Goal: Task Accomplishment & Management: Use online tool/utility

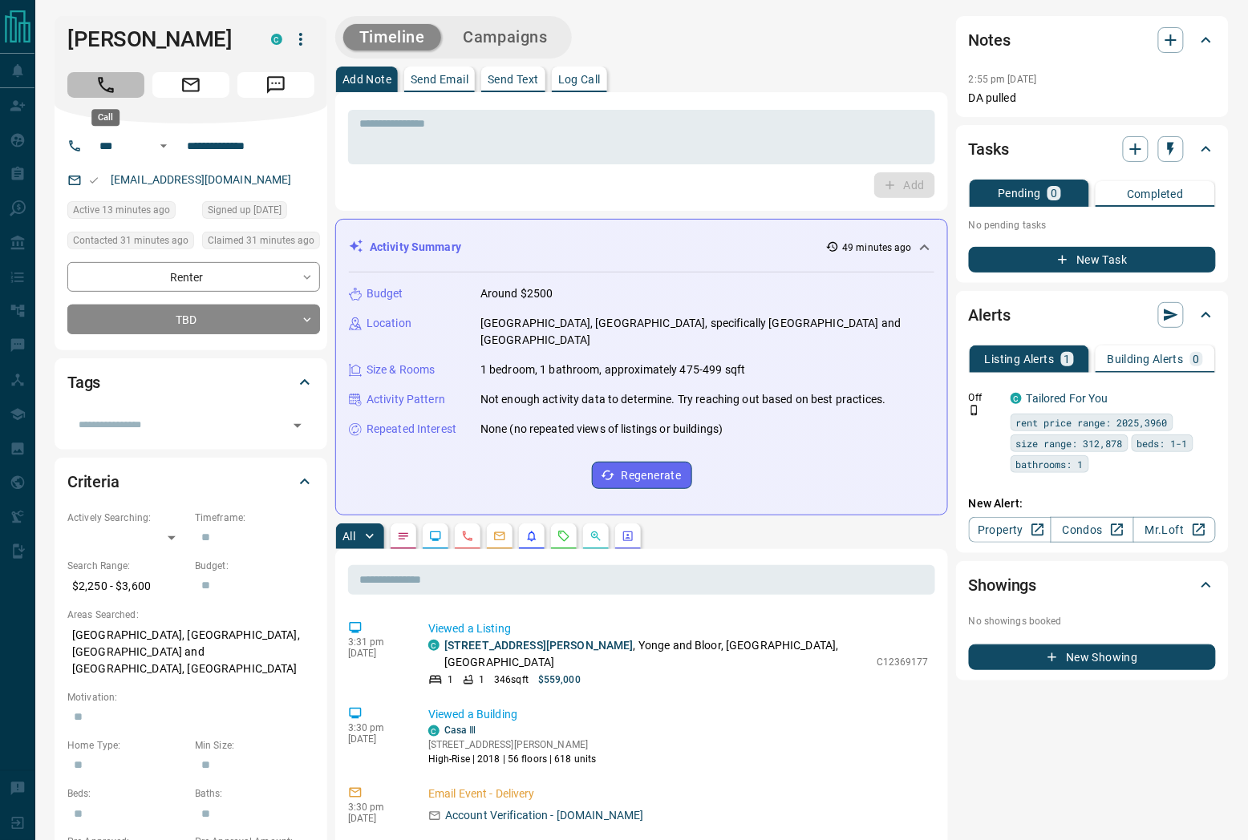
drag, startPoint x: 101, startPoint y: 82, endPoint x: 714, endPoint y: 52, distance: 613.3
click at [103, 82] on icon "Call" at bounding box center [105, 85] width 21 height 21
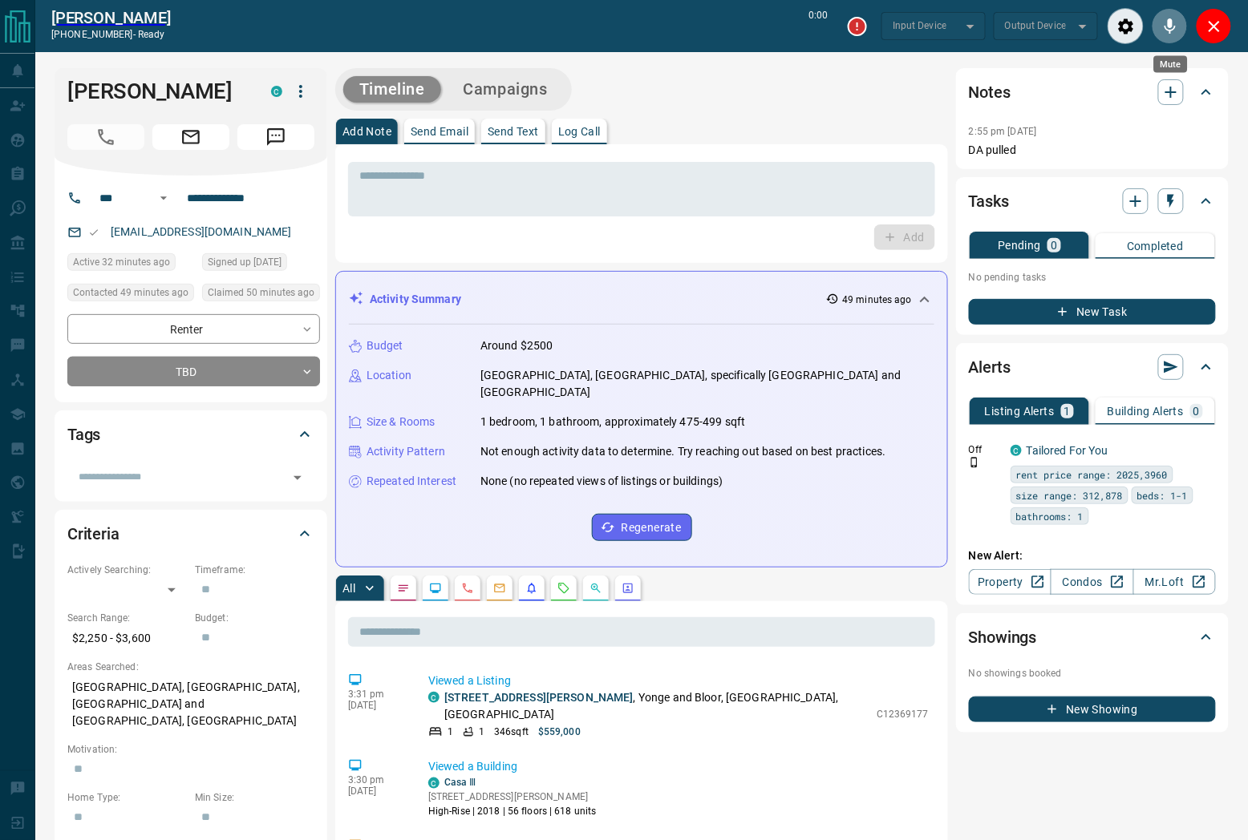
click at [1159, 37] on button "Mute" at bounding box center [1169, 26] width 36 height 36
type input "*******"
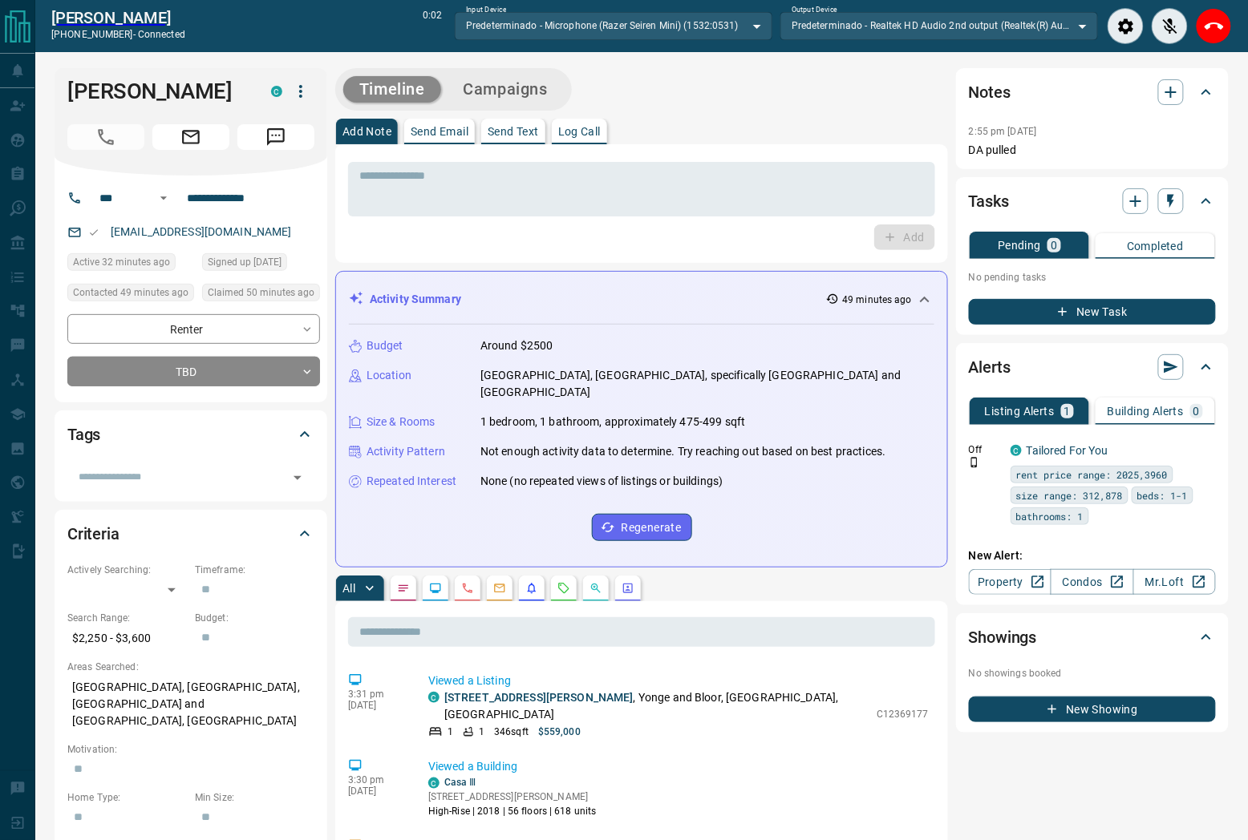
click at [1214, 21] on icon "End Call" at bounding box center [1213, 26] width 19 height 19
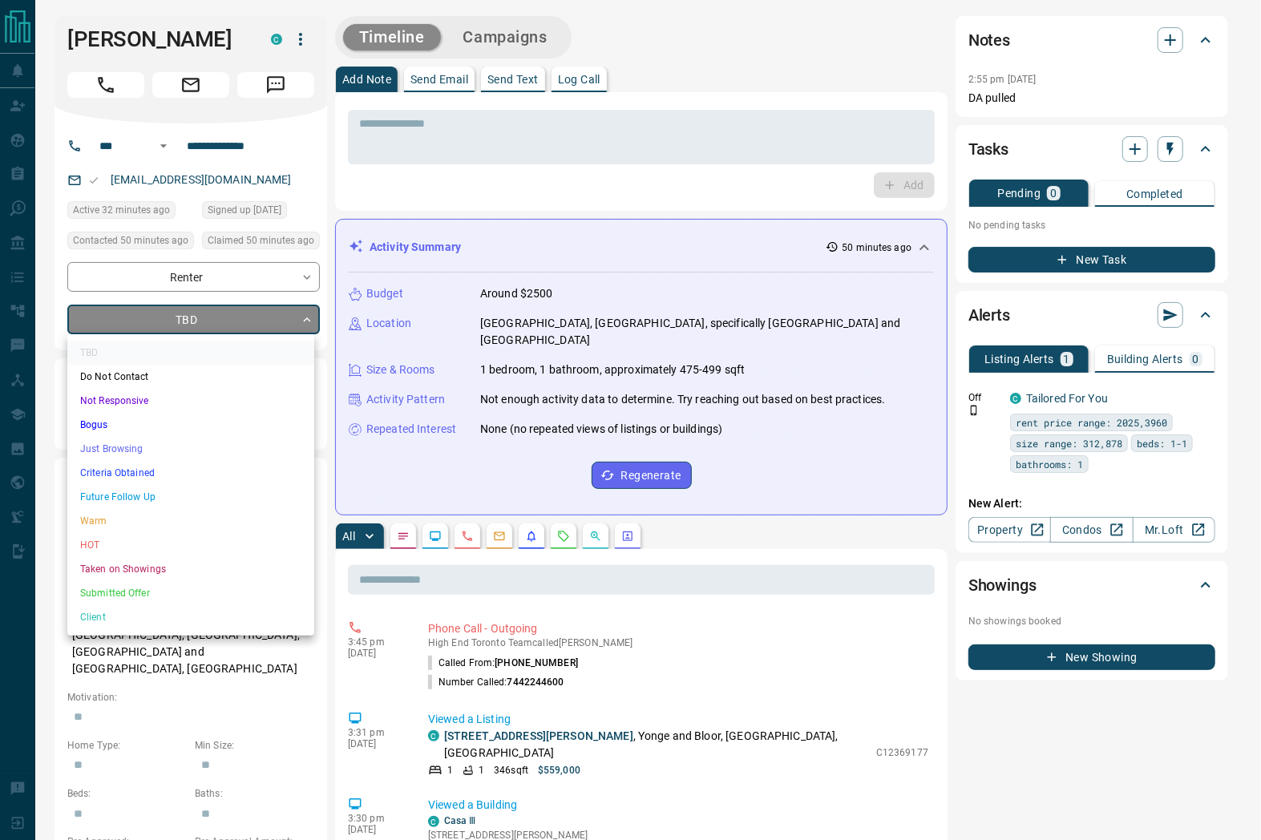
click at [700, 514] on div at bounding box center [630, 420] width 1261 height 840
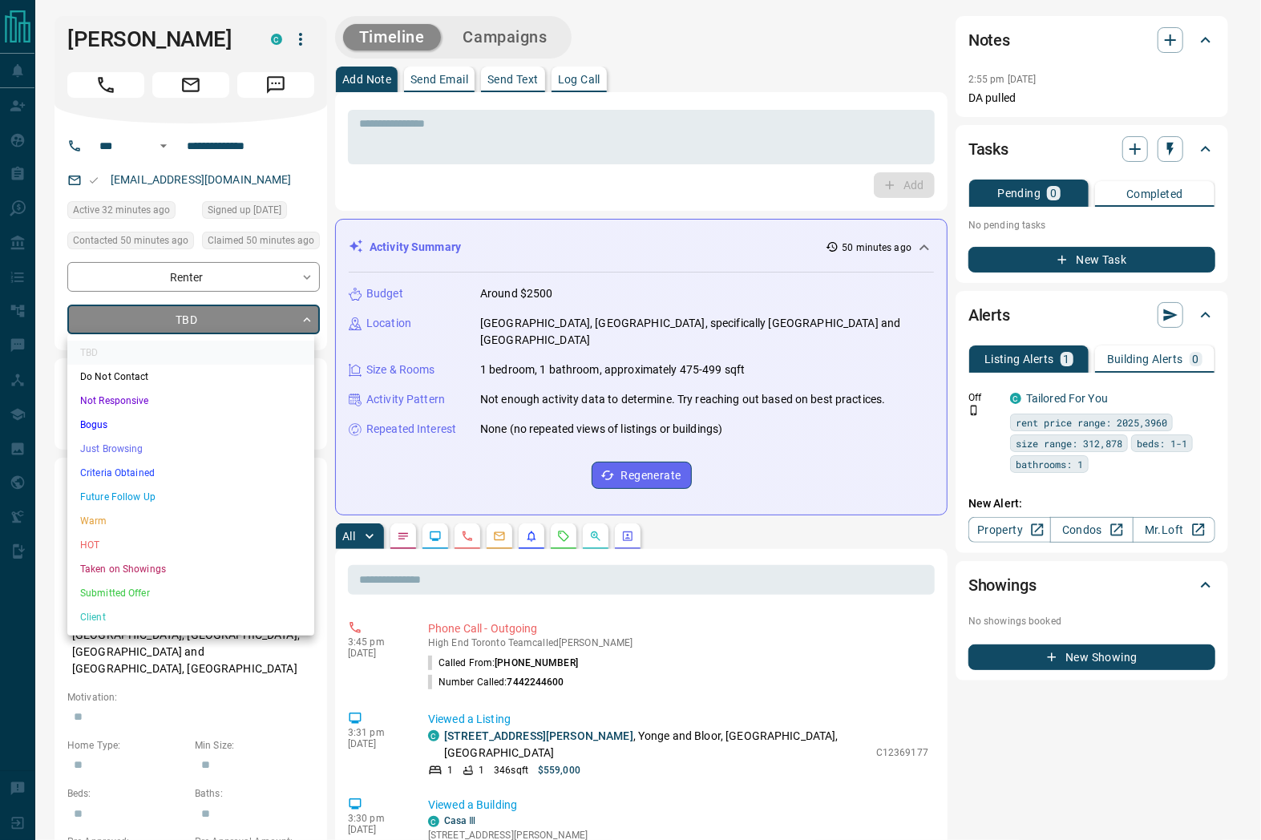
click at [164, 449] on li "Just Browsing" at bounding box center [190, 449] width 247 height 24
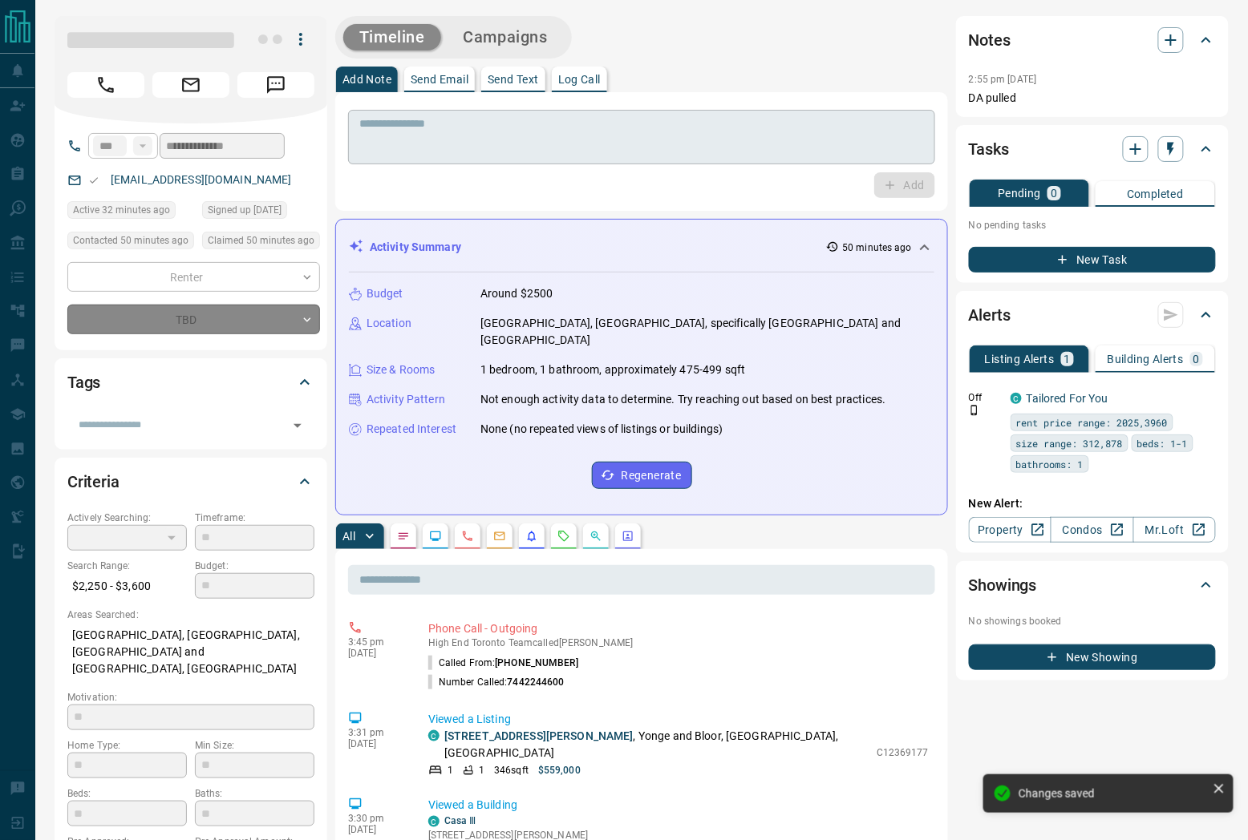
type input "*"
click at [618, 121] on textarea at bounding box center [641, 137] width 564 height 41
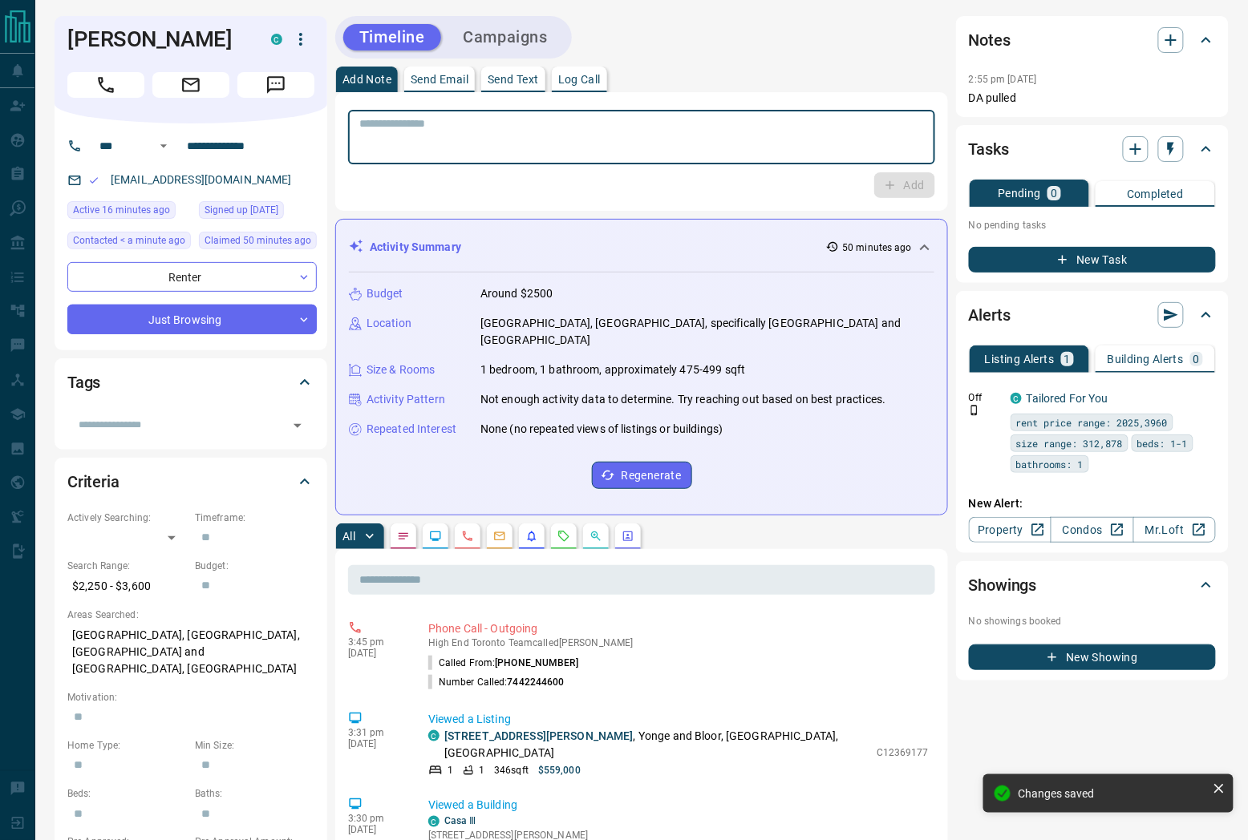
paste textarea "**********"
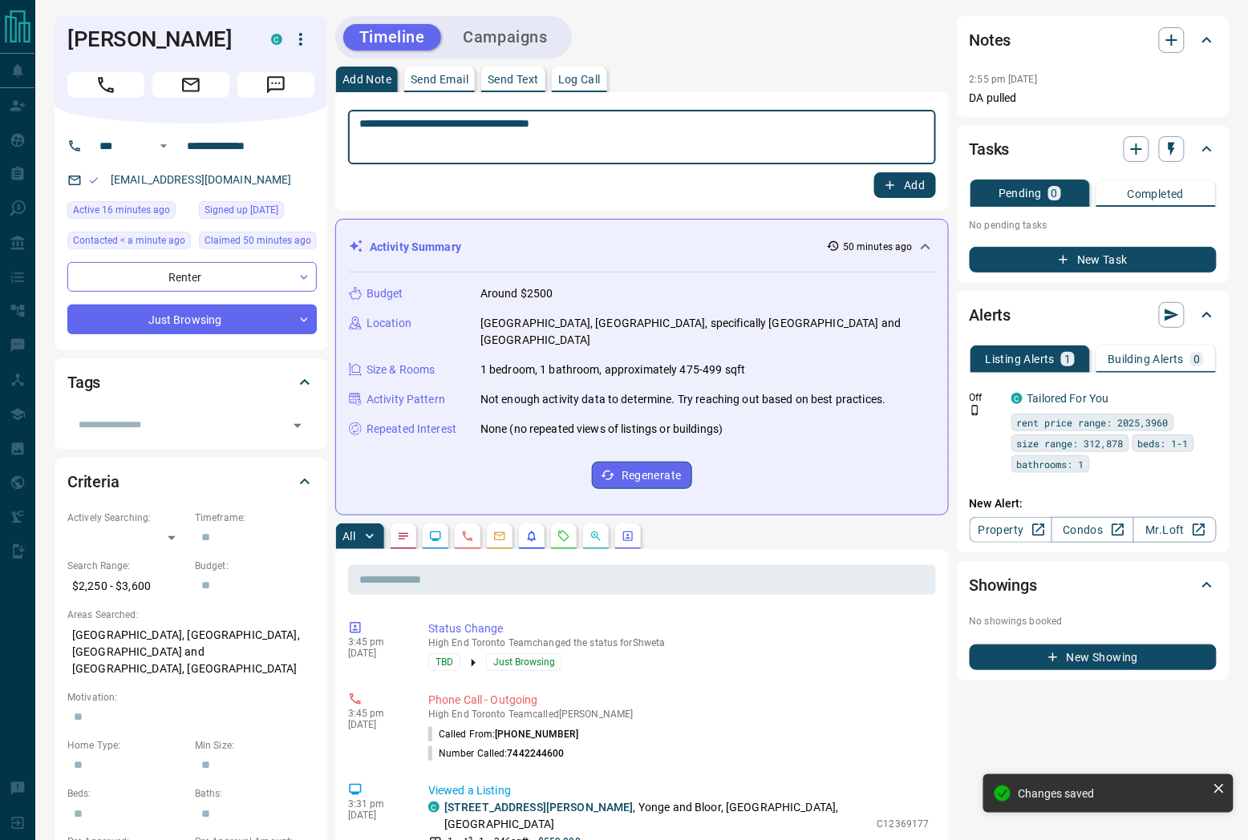
type textarea "**********"
drag, startPoint x: 902, startPoint y: 188, endPoint x: 702, endPoint y: 160, distance: 202.3
click at [900, 187] on button "Add" at bounding box center [904, 185] width 61 height 26
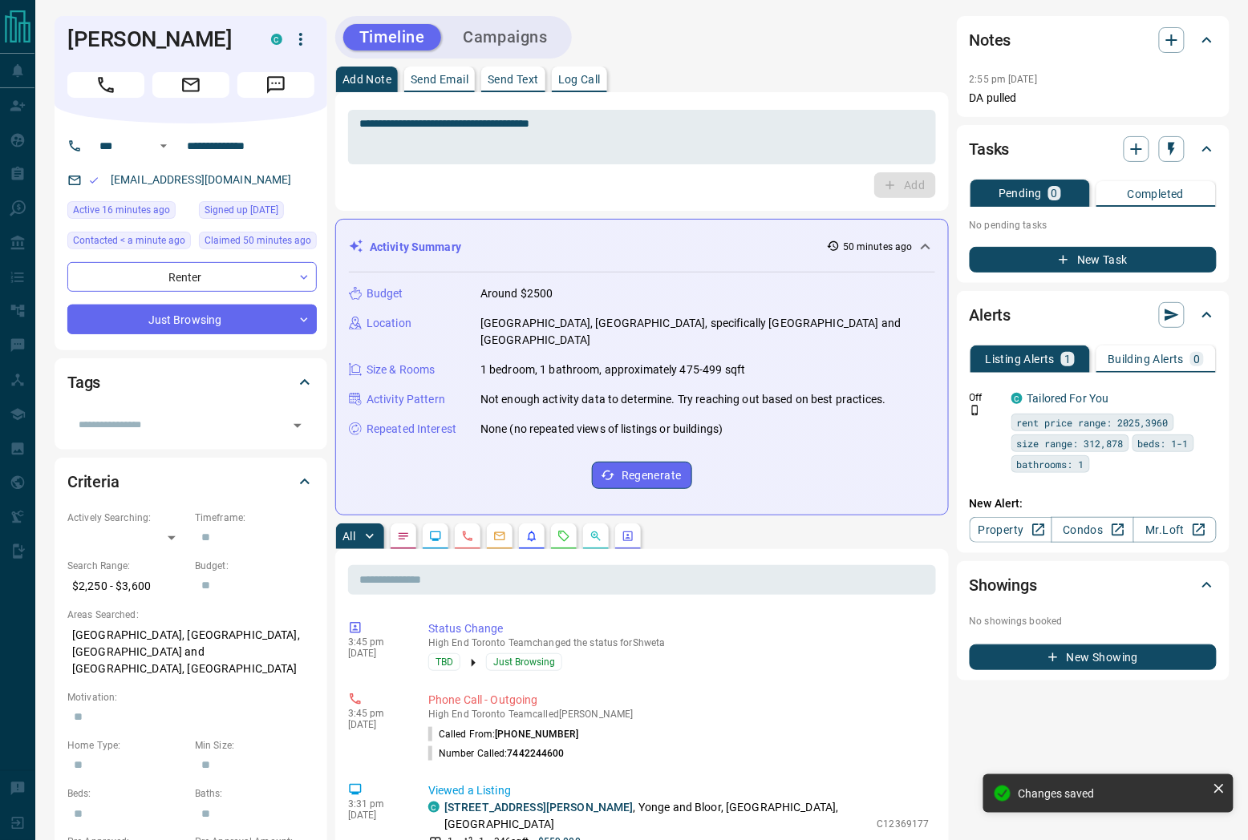
click at [518, 41] on button "Campaigns" at bounding box center [505, 37] width 116 height 26
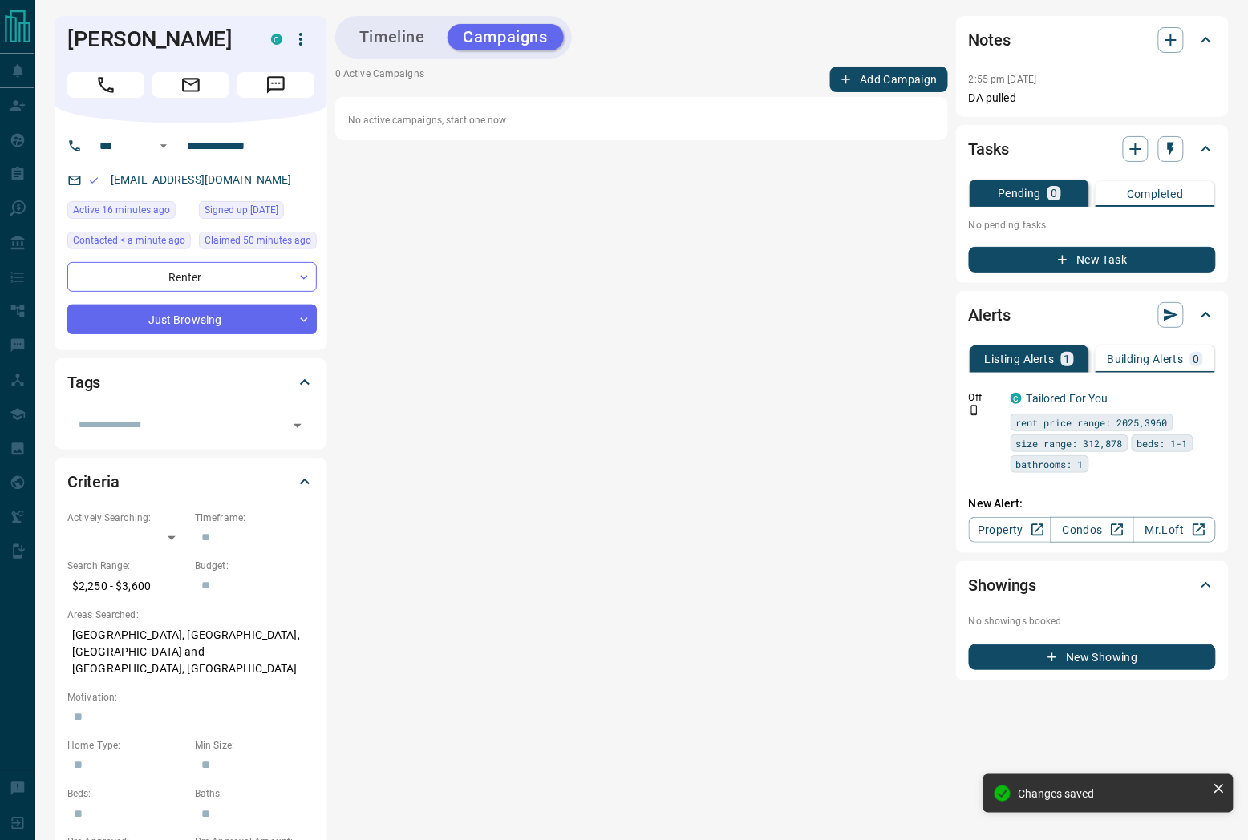
click at [878, 81] on button "Add Campaign" at bounding box center [889, 80] width 118 height 26
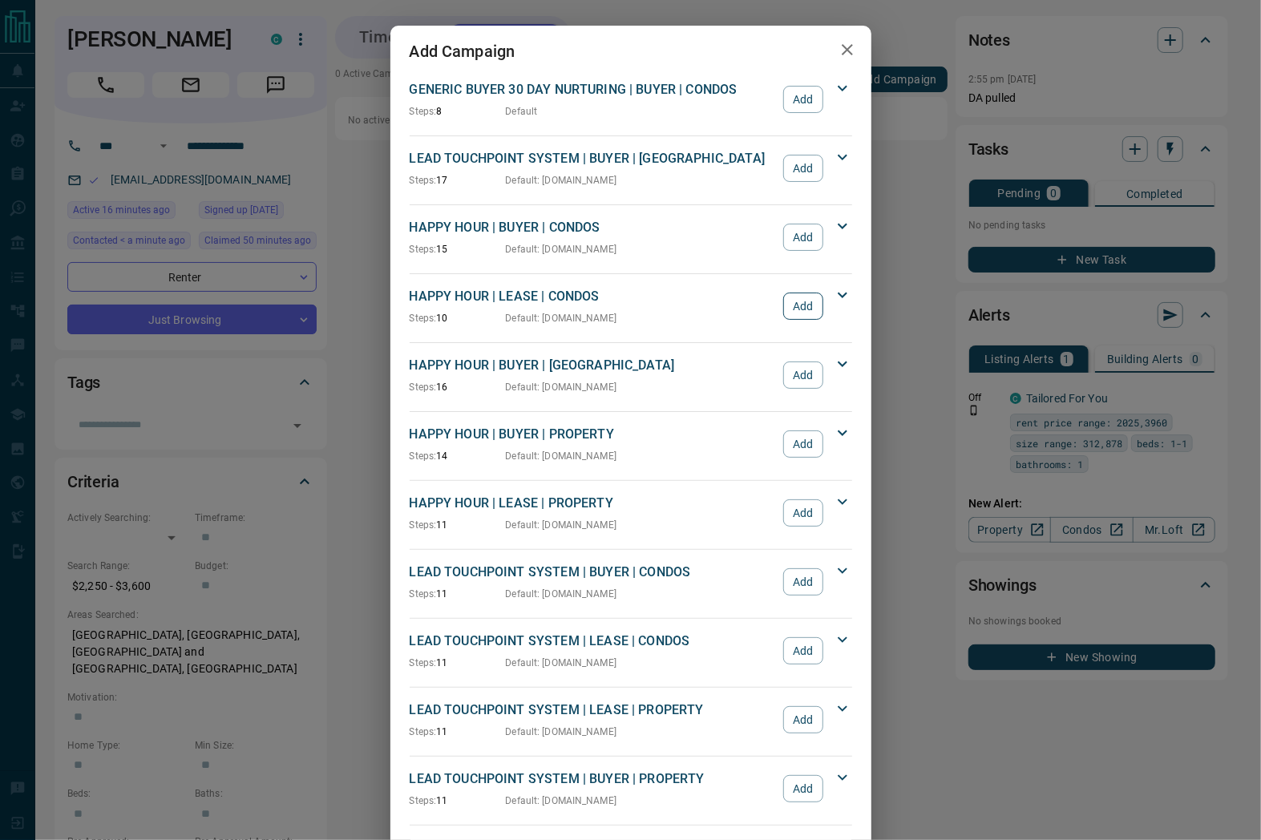
click at [792, 305] on button "Add" at bounding box center [802, 306] width 39 height 27
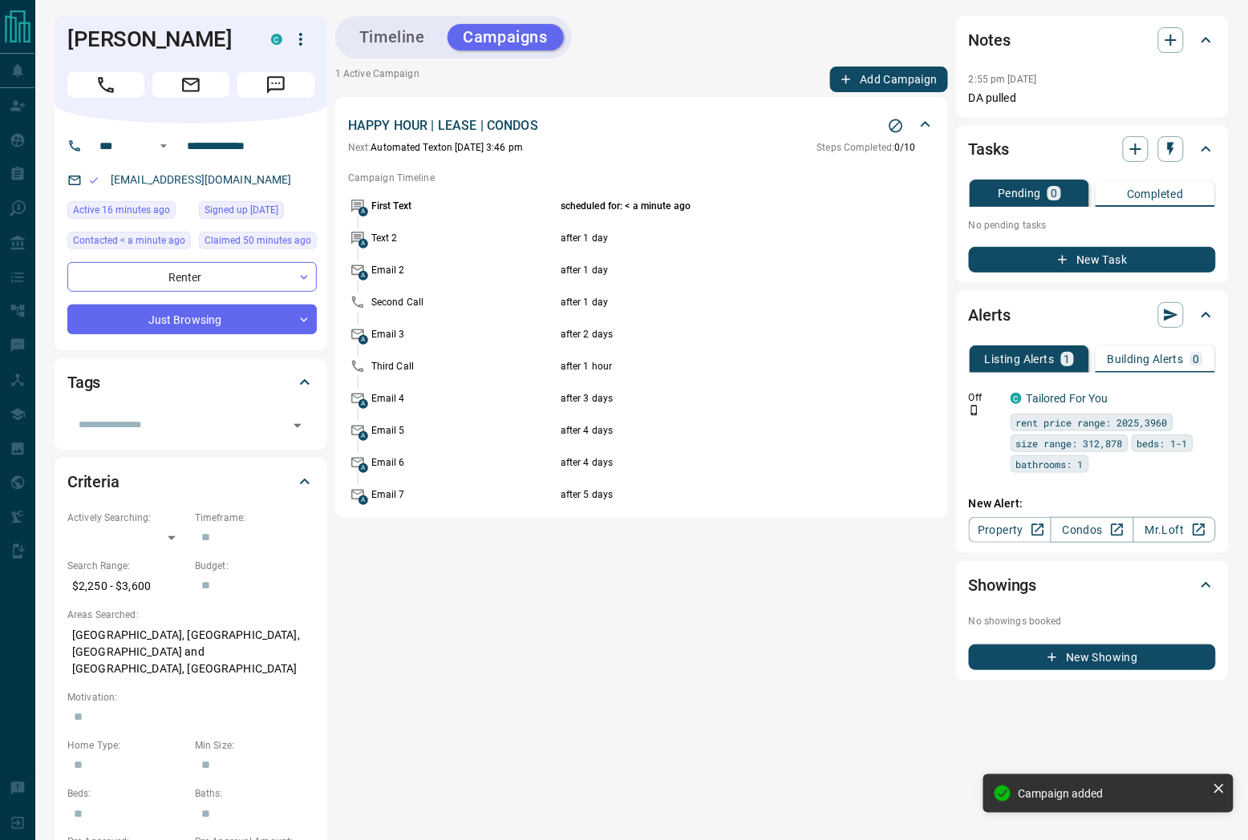
click at [900, 130] on icon "Stop Campaign" at bounding box center [896, 126] width 14 height 14
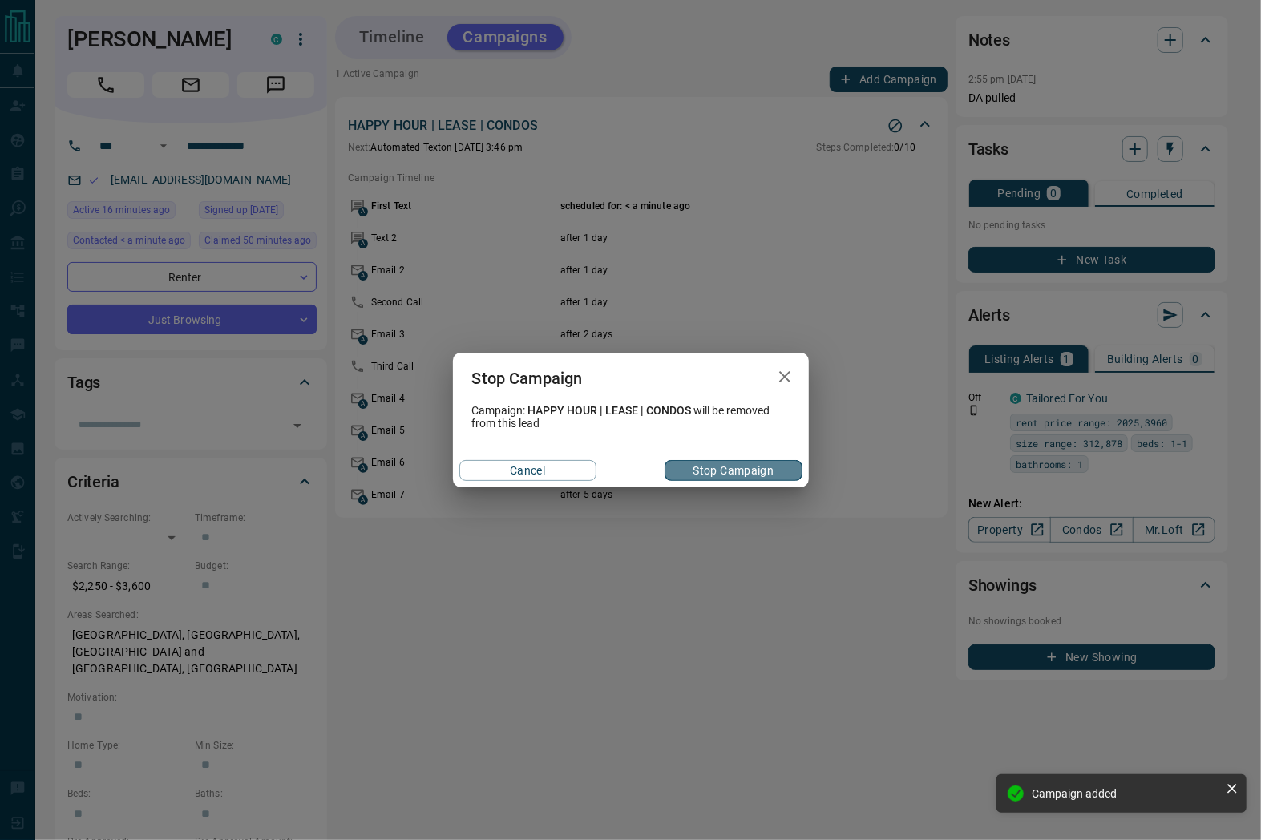
click at [757, 467] on button "Stop Campaign" at bounding box center [733, 470] width 137 height 21
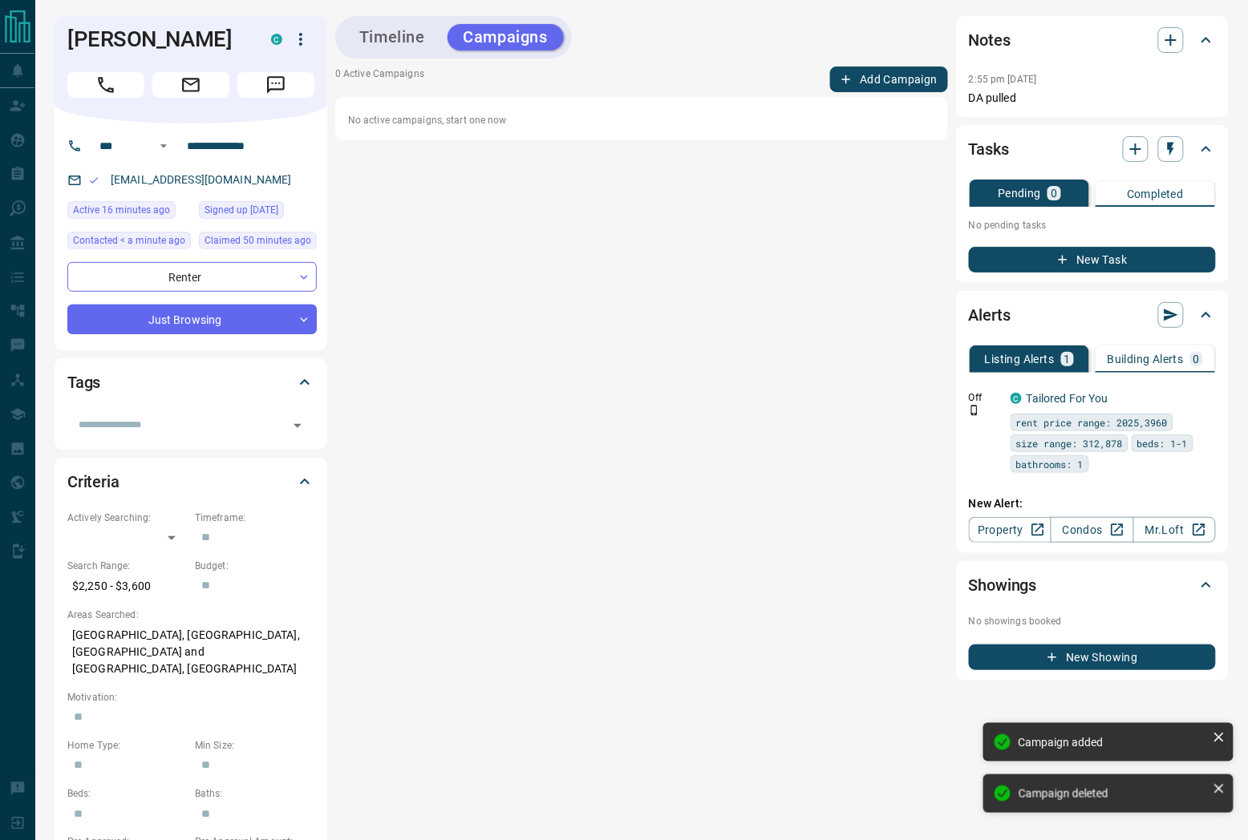
click at [884, 85] on button "Add Campaign" at bounding box center [889, 80] width 118 height 26
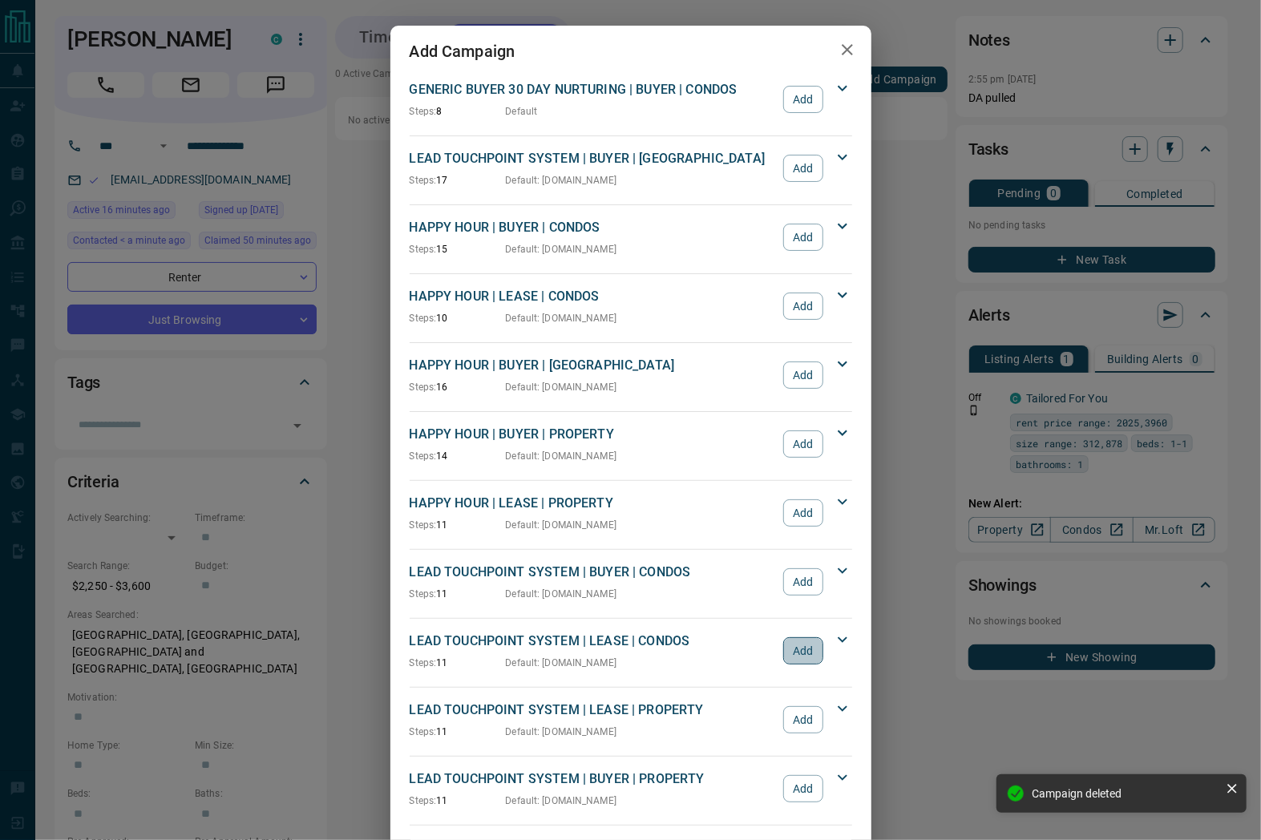
click at [799, 657] on button "Add" at bounding box center [802, 650] width 39 height 27
